Goal: Find specific page/section: Find specific page/section

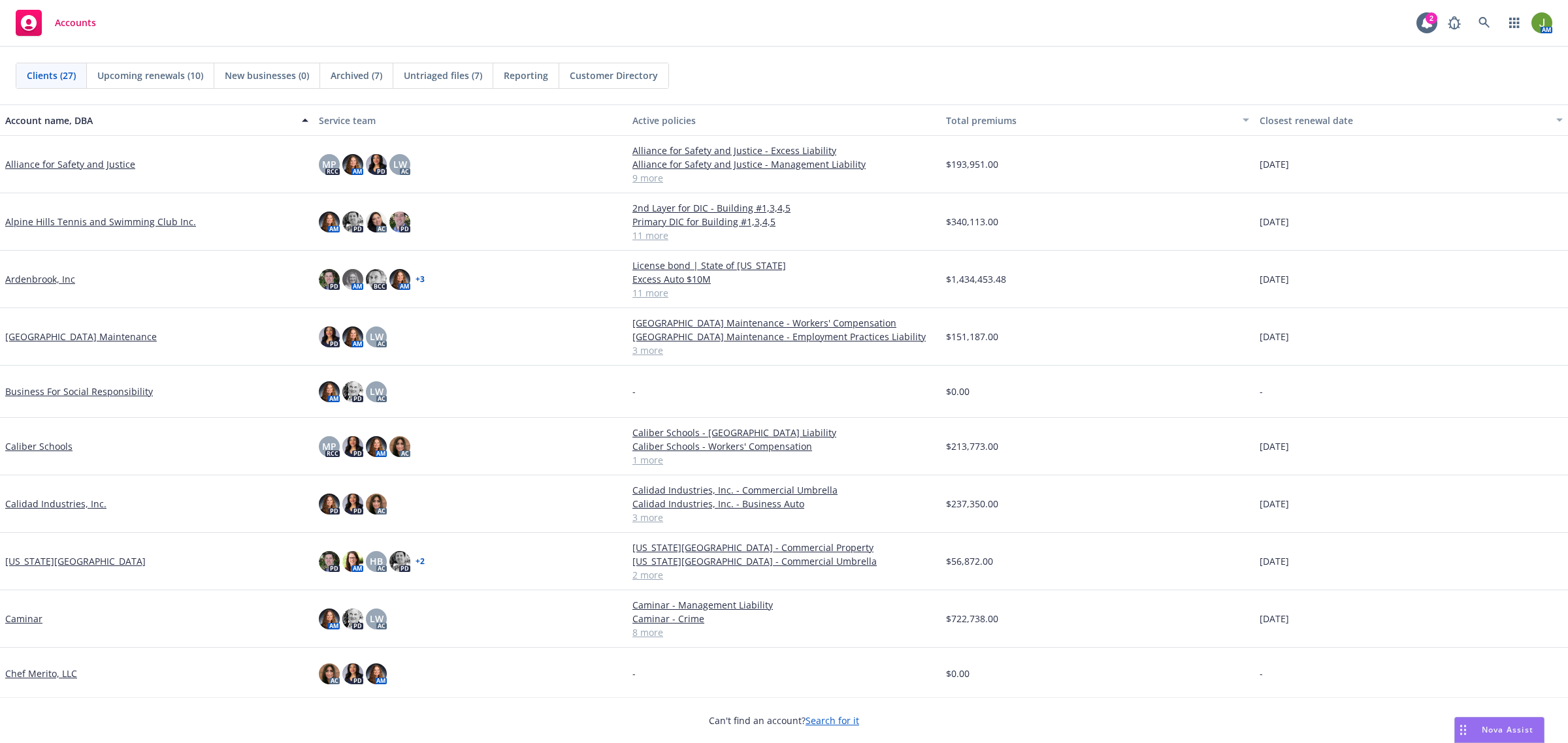
click at [31, 620] on link "Caminar" at bounding box center [24, 619] width 37 height 14
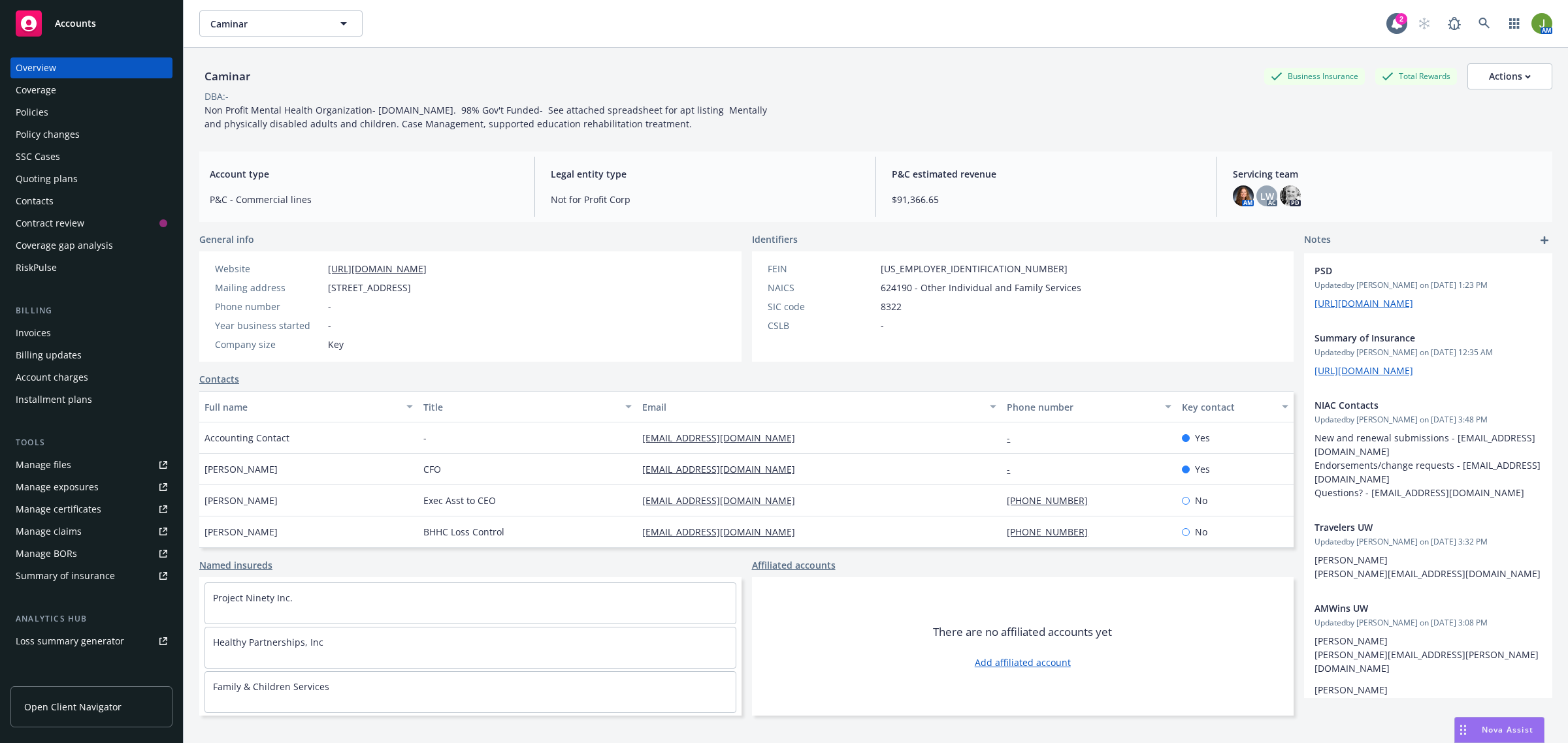
click at [78, 122] on div "Policies" at bounding box center [91, 112] width 151 height 21
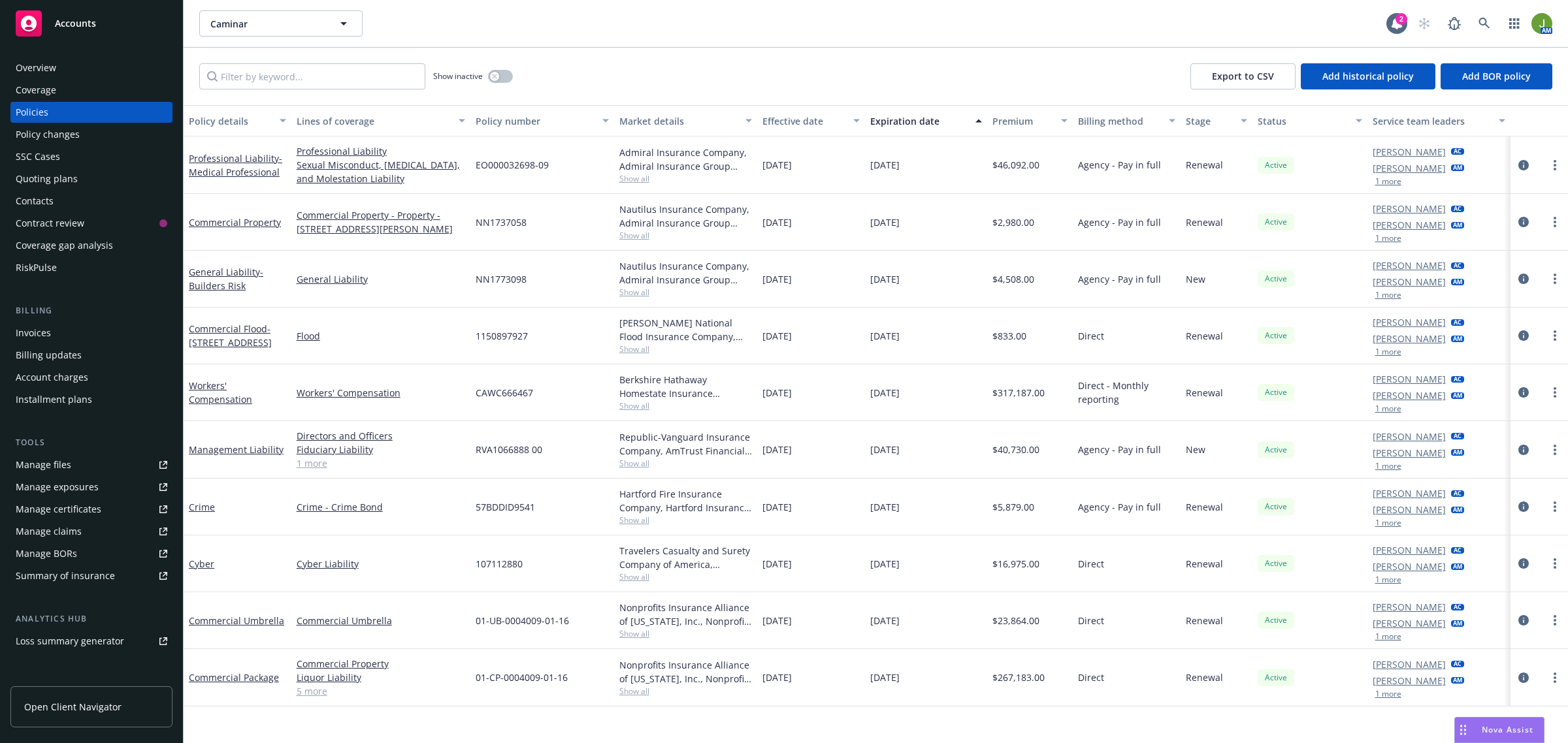
click at [84, 181] on div "Quoting plans" at bounding box center [91, 179] width 151 height 21
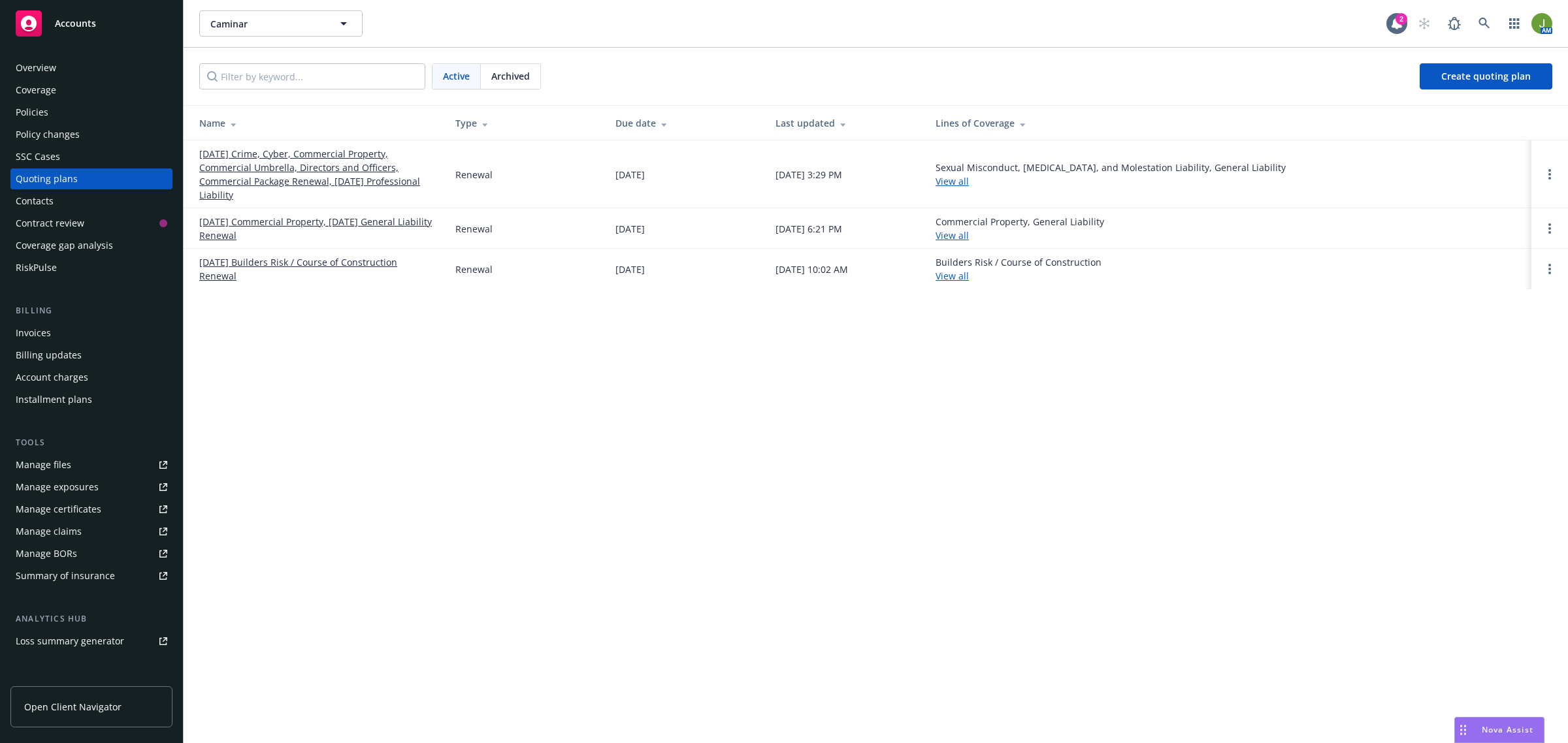
click at [347, 178] on link "[DATE] Crime, Cyber, Commercial Property, Commercial Umbrella, Directors and Of…" at bounding box center [316, 174] width 235 height 55
